Goal: Information Seeking & Learning: Learn about a topic

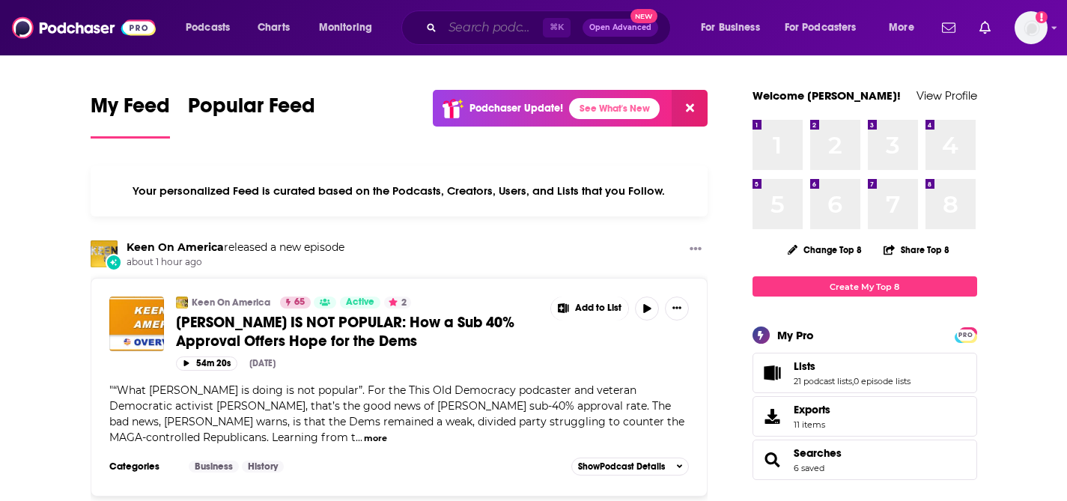
click at [458, 25] on input "Search podcasts, credits, & more..." at bounding box center [493, 28] width 100 height 24
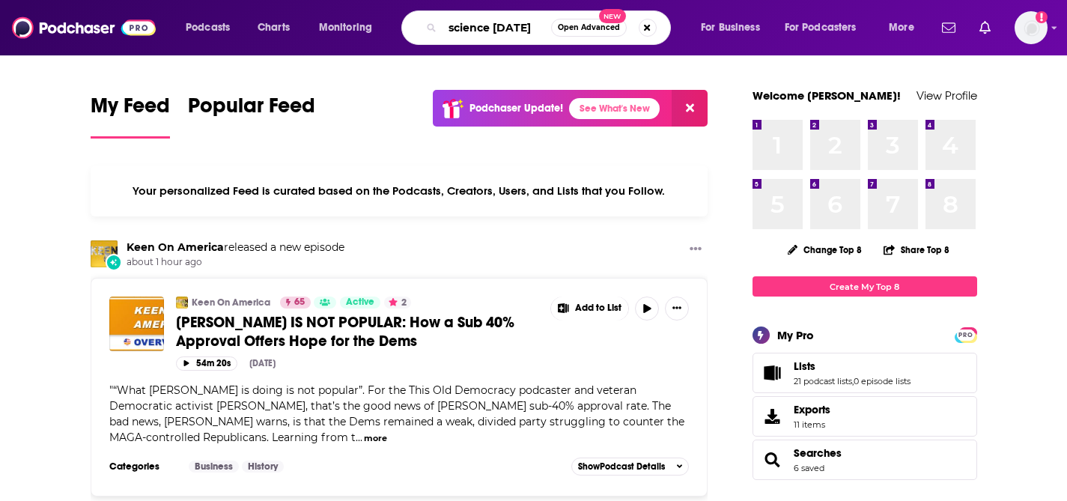
type input "science [DATE]"
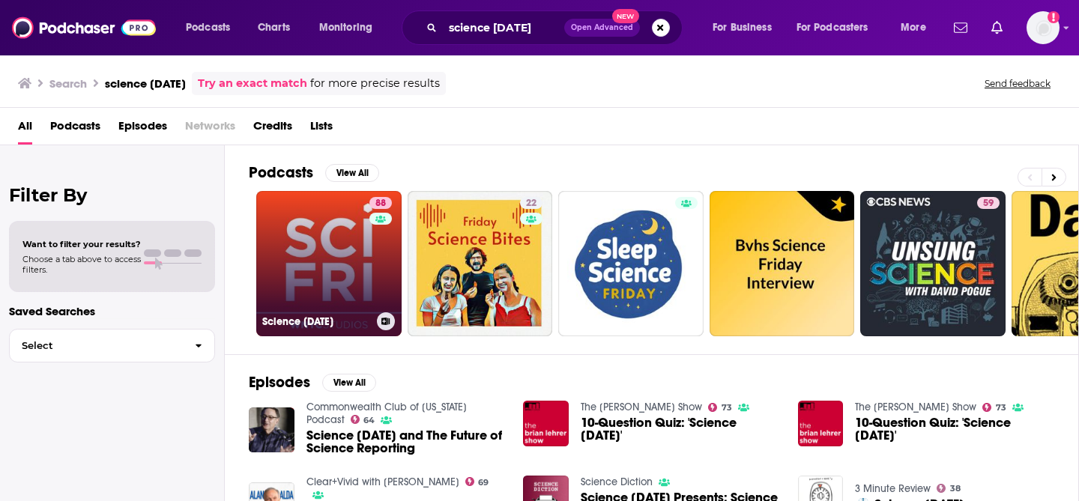
click at [308, 239] on link "88 Science [DATE]" at bounding box center [328, 263] width 145 height 145
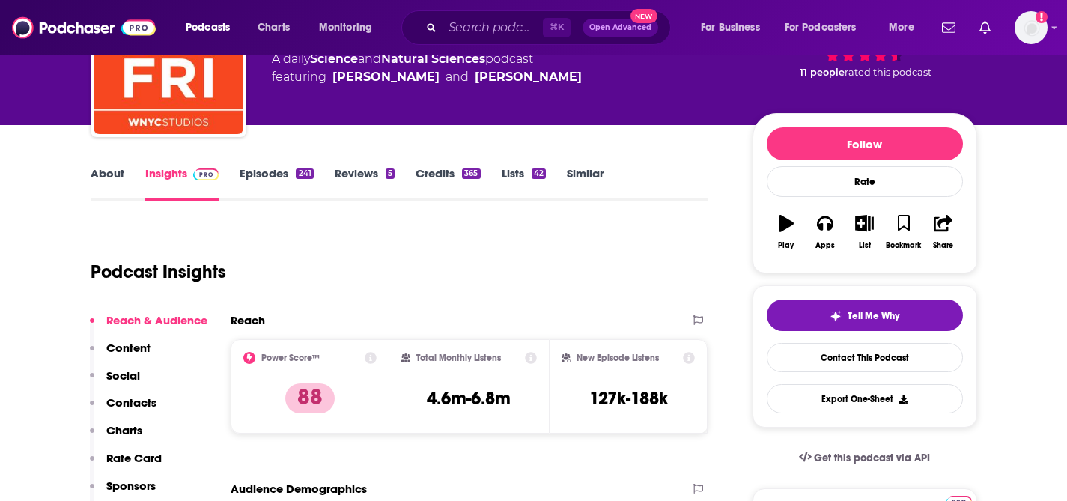
scroll to position [121, 0]
